Goal: Task Accomplishment & Management: Manage account settings

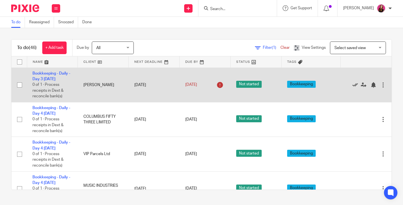
click at [352, 85] on icon at bounding box center [355, 85] width 6 height 6
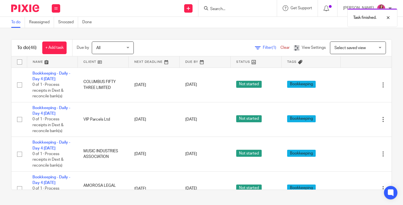
click at [330, 8] on div "Task finished." at bounding box center [299, 16] width 196 height 21
click at [331, 10] on div "Task finished." at bounding box center [299, 16] width 196 height 21
click at [329, 9] on icon at bounding box center [326, 9] width 6 height 6
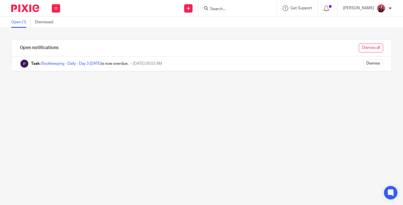
click at [366, 50] on input "Dismiss all" at bounding box center [371, 47] width 24 height 9
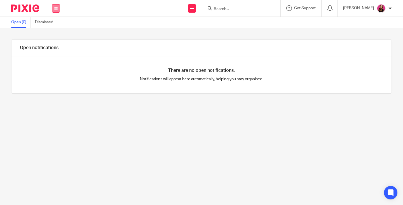
click at [55, 9] on icon at bounding box center [55, 8] width 3 height 3
drag, startPoint x: 56, startPoint y: 27, endPoint x: 93, endPoint y: 6, distance: 42.8
click at [56, 27] on link "Work" at bounding box center [52, 26] width 9 height 4
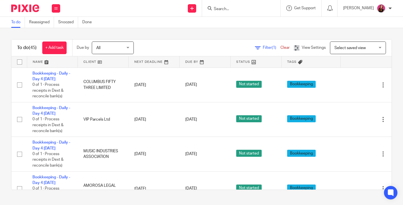
click at [237, 9] on input "Search" at bounding box center [238, 9] width 50 height 5
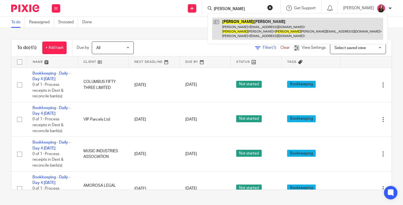
type input "patrick"
click at [258, 34] on link at bounding box center [297, 29] width 171 height 22
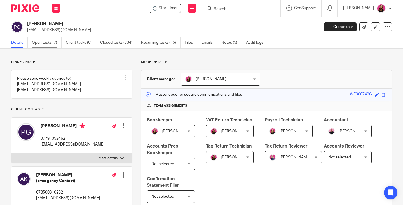
click at [44, 45] on link "Open tasks (7)" at bounding box center [47, 42] width 30 height 11
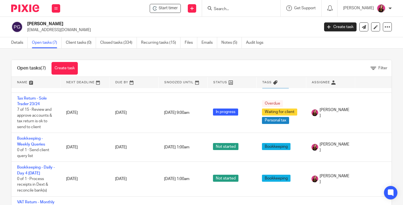
scroll to position [84, 0]
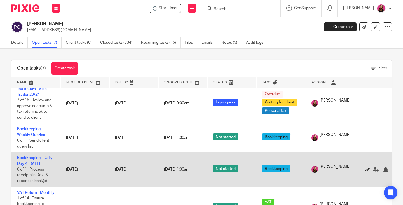
click at [368, 170] on icon at bounding box center [368, 169] width 6 height 6
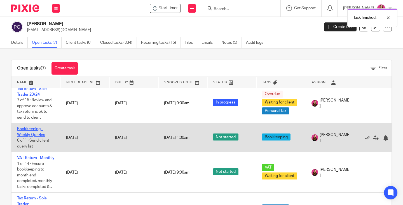
click at [31, 130] on link "Bookkeeping - Weekly Queries" at bounding box center [31, 132] width 28 height 10
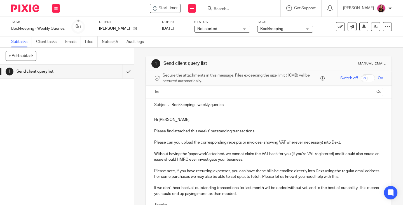
click at [247, 88] on div at bounding box center [269, 92] width 212 height 13
click at [247, 90] on input "text" at bounding box center [269, 92] width 208 height 6
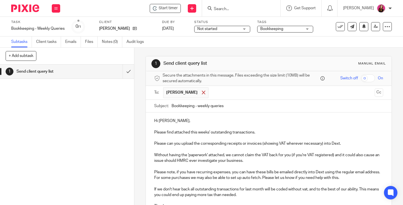
click at [200, 95] on div at bounding box center [203, 92] width 6 height 8
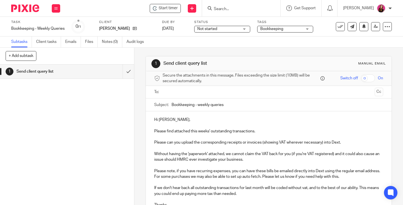
drag, startPoint x: 196, startPoint y: 94, endPoint x: 192, endPoint y: 95, distance: 4.2
click at [195, 94] on input "text" at bounding box center [269, 92] width 208 height 6
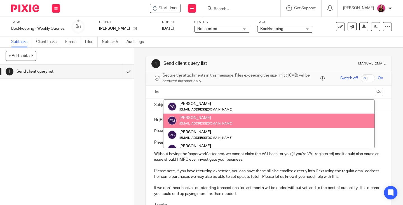
paste input "paulsfarmbardfield@outlook.com"
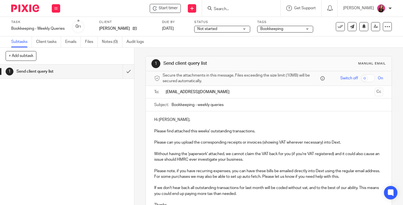
paste input "paulsfarmbardfield@outlook.com"
type input "paulsfarmbardfield@outlook.com"
click at [375, 93] on button "Cc" at bounding box center [379, 92] width 8 height 8
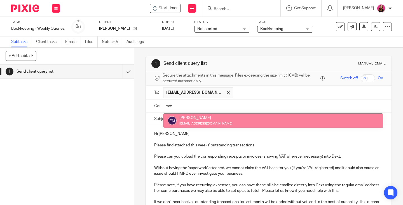
type input "eve"
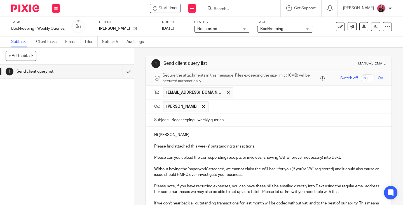
click at [184, 133] on p "Hi Patrick," at bounding box center [268, 135] width 229 height 6
click at [213, 112] on input "text" at bounding box center [295, 106] width 169 height 11
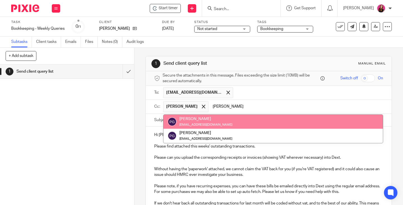
type input "patrick"
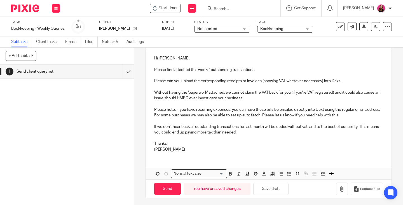
scroll to position [78, 0]
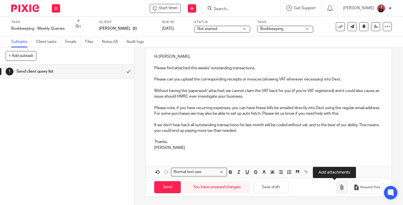
click at [339, 189] on icon "button" at bounding box center [342, 187] width 6 height 6
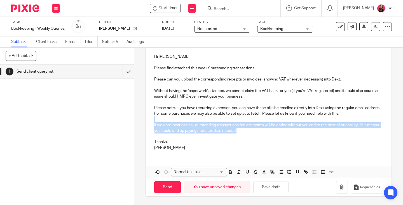
drag, startPoint x: 254, startPoint y: 129, endPoint x: 153, endPoint y: 118, distance: 101.5
click at [153, 118] on div "Hi Eve, Please find attached this weeks' outstanding transactions. Please can y…" at bounding box center [269, 101] width 246 height 106
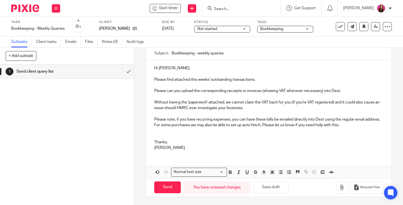
scroll to position [61, 0]
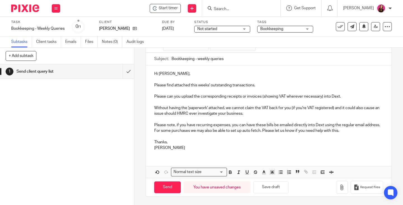
click at [399, 200] on div at bounding box center [399, 200] width 0 height 0
click at [339, 187] on icon "button" at bounding box center [342, 187] width 6 height 6
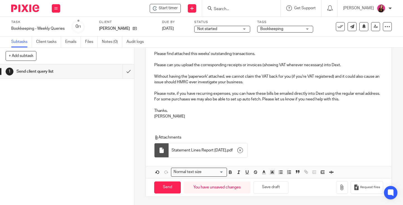
scroll to position [93, 0]
click at [176, 189] on input "Send" at bounding box center [167, 187] width 27 height 12
type input "Sent"
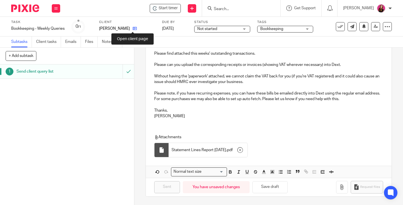
click at [134, 29] on icon at bounding box center [135, 28] width 4 height 4
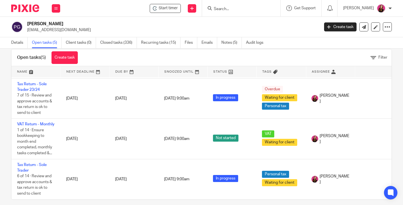
scroll to position [17, 0]
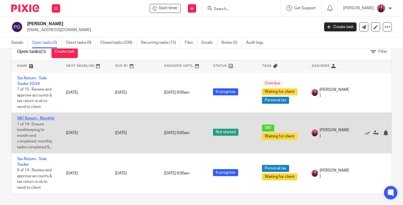
click at [29, 116] on link "VAT Return - Monthly" at bounding box center [35, 118] width 37 height 4
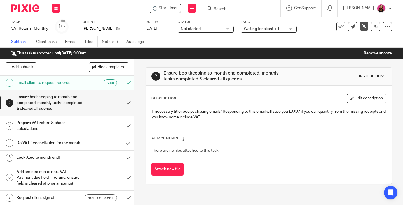
click at [383, 53] on link "Remove snooze" at bounding box center [378, 53] width 28 height 4
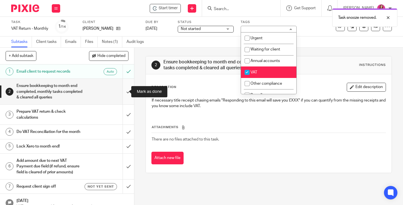
click at [123, 91] on input "submit" at bounding box center [67, 91] width 134 height 25
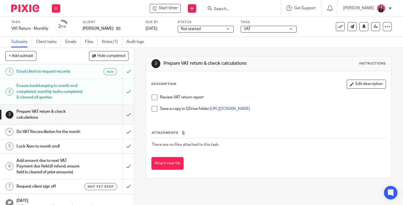
click at [152, 98] on span at bounding box center [155, 97] width 6 height 6
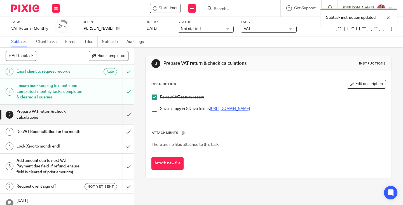
click at [228, 109] on link "https://drive.google.com/drive/folders/18ZaicHo3s6XAkYtvvapP4dYNMYLtp64Q?usp=dr…" at bounding box center [230, 109] width 40 height 4
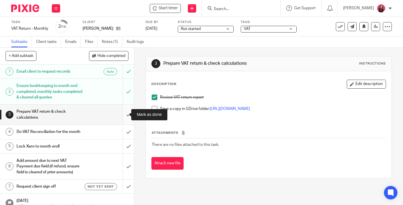
click at [122, 113] on input "submit" at bounding box center [67, 114] width 134 height 20
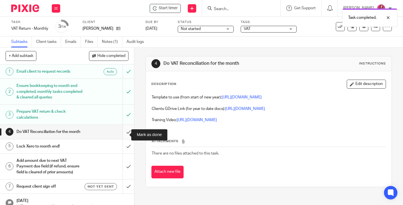
click at [122, 135] on input "submit" at bounding box center [67, 132] width 134 height 14
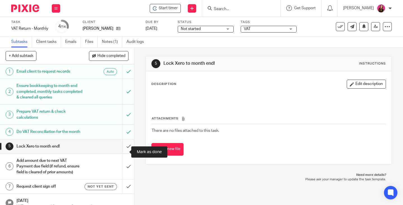
click at [122, 152] on input "submit" at bounding box center [67, 146] width 134 height 14
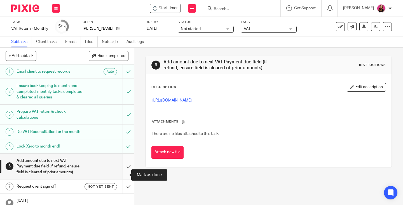
click at [121, 173] on input "submit" at bounding box center [67, 165] width 134 height 25
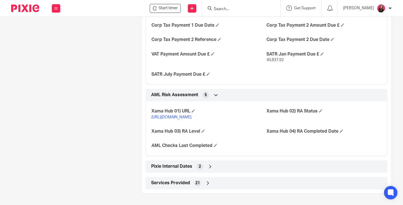
scroll to position [1010, 0]
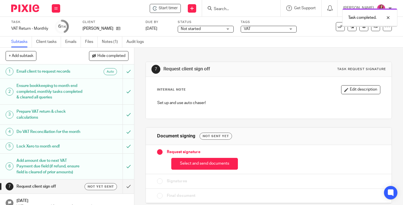
drag, startPoint x: 0, startPoint y: 0, endPoint x: 212, endPoint y: 164, distance: 268.0
click at [212, 166] on button "Select and send documents" at bounding box center [204, 164] width 67 height 12
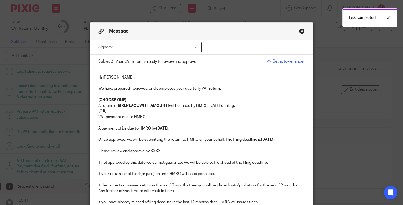
click at [193, 49] on div at bounding box center [160, 47] width 84 height 12
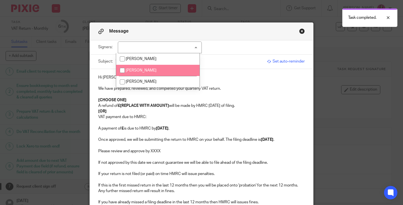
click at [181, 70] on li "[PERSON_NAME]" at bounding box center [157, 70] width 83 height 11
checkbox input "true"
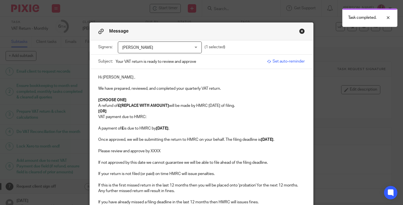
click at [285, 62] on span "Set auto-reminder" at bounding box center [286, 61] width 38 height 6
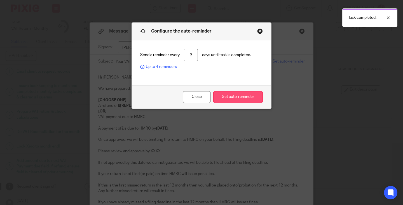
click at [240, 97] on button "Set auto-reminder" at bounding box center [238, 97] width 50 height 12
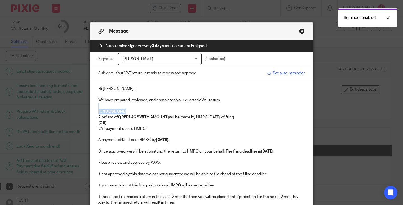
click at [95, 103] on div "Hi Patrick , We have prepared, reviewed, and completed your quarterly VAT retur…" at bounding box center [201, 164] width 223 height 168
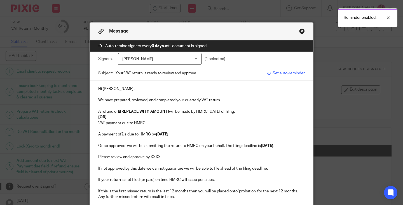
drag, startPoint x: 167, startPoint y: 110, endPoint x: 174, endPoint y: 105, distance: 7.9
click at [168, 110] on strong "£[REPLACE WITH AMOUNT]" at bounding box center [143, 111] width 51 height 4
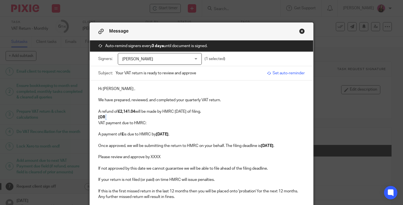
drag, startPoint x: 109, startPoint y: 117, endPoint x: 102, endPoint y: 117, distance: 6.4
click at [102, 117] on p "[OR]" at bounding box center [201, 117] width 206 height 6
drag, startPoint x: 192, startPoint y: 134, endPoint x: 93, endPoint y: 117, distance: 99.8
click at [93, 117] on div "Hi Patrick , We have prepared, reviewed, and completed your quarterly VAT retur…" at bounding box center [201, 161] width 223 height 163
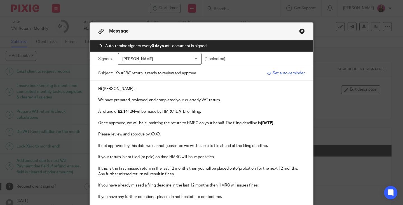
click at [262, 124] on strong "[DATE]" at bounding box center [267, 123] width 13 height 4
click at [160, 135] on p "Please review and approve by XXXX" at bounding box center [201, 134] width 206 height 6
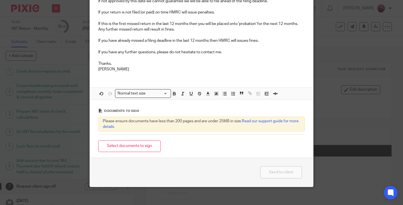
scroll to position [149, 0]
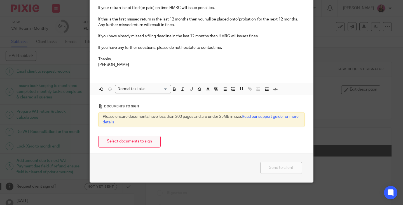
click at [153, 144] on button "Select documents to sign" at bounding box center [129, 141] width 62 height 12
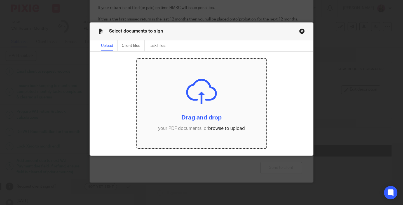
click at [229, 129] on input "file" at bounding box center [202, 103] width 130 height 90
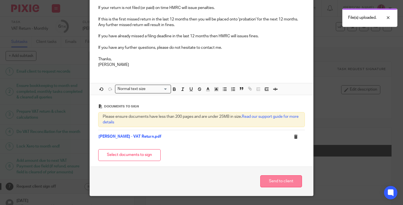
click at [275, 184] on button "Send to client" at bounding box center [281, 181] width 42 height 12
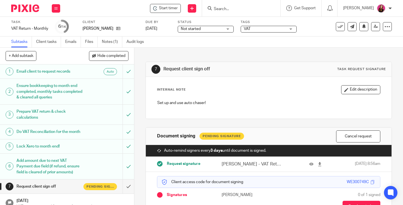
click at [293, 30] on div "VAT" at bounding box center [269, 29] width 56 height 7
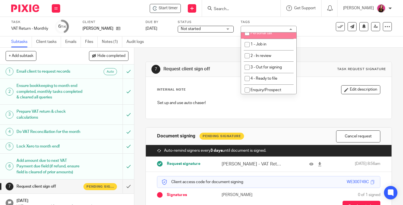
scroll to position [112, 0]
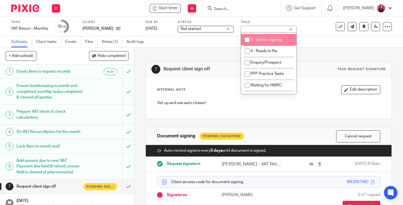
click at [276, 36] on li "3 - Out for signing" at bounding box center [268, 39] width 55 height 11
checkbox input "true"
click at [321, 54] on div "7 Request client sign off Task request signature Internal Note Edit description…" at bounding box center [268, 145] width 246 height 194
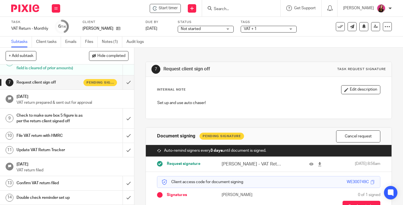
scroll to position [37, 0]
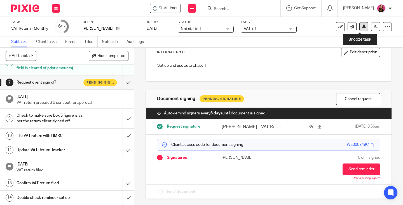
click at [360, 29] on button at bounding box center [363, 26] width 9 height 9
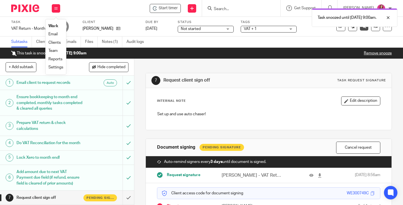
click at [56, 25] on link "Work" at bounding box center [53, 26] width 10 height 4
